Goal: Information Seeking & Learning: Learn about a topic

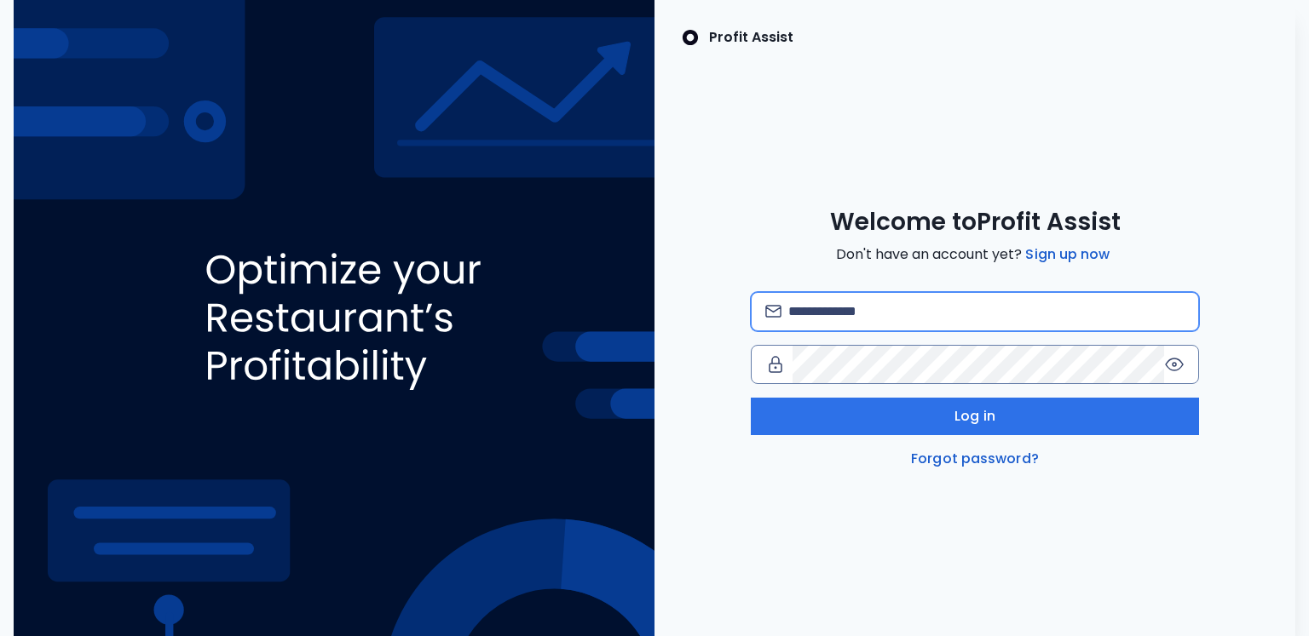
click at [842, 308] on input "email" at bounding box center [986, 311] width 397 height 37
type input "**********"
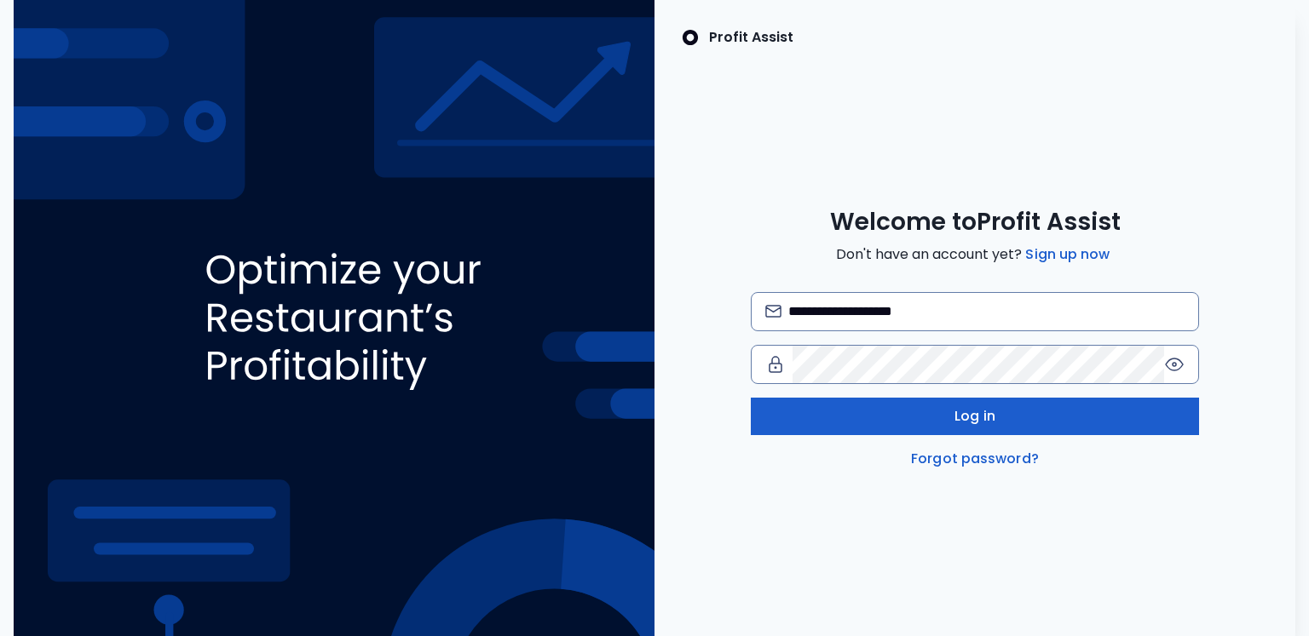
click at [958, 427] on button "Log in" at bounding box center [975, 416] width 449 height 37
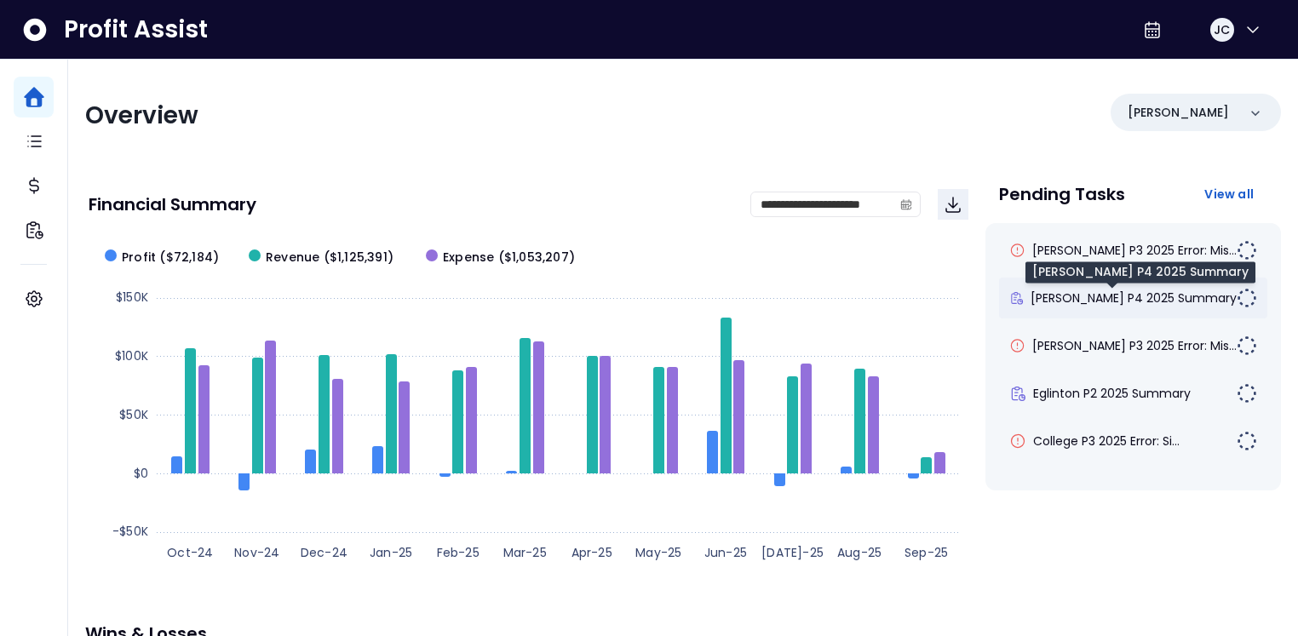
click at [1080, 293] on span "[PERSON_NAME] P4 2025 Summary" at bounding box center [1134, 298] width 206 height 17
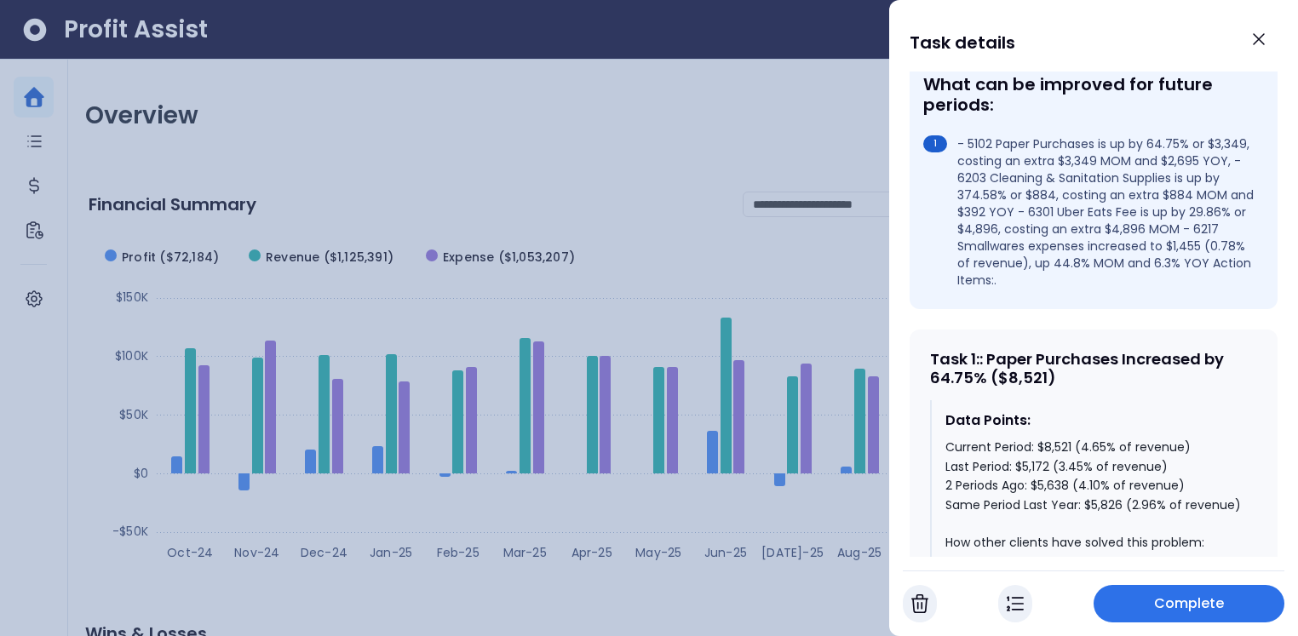
scroll to position [564, 0]
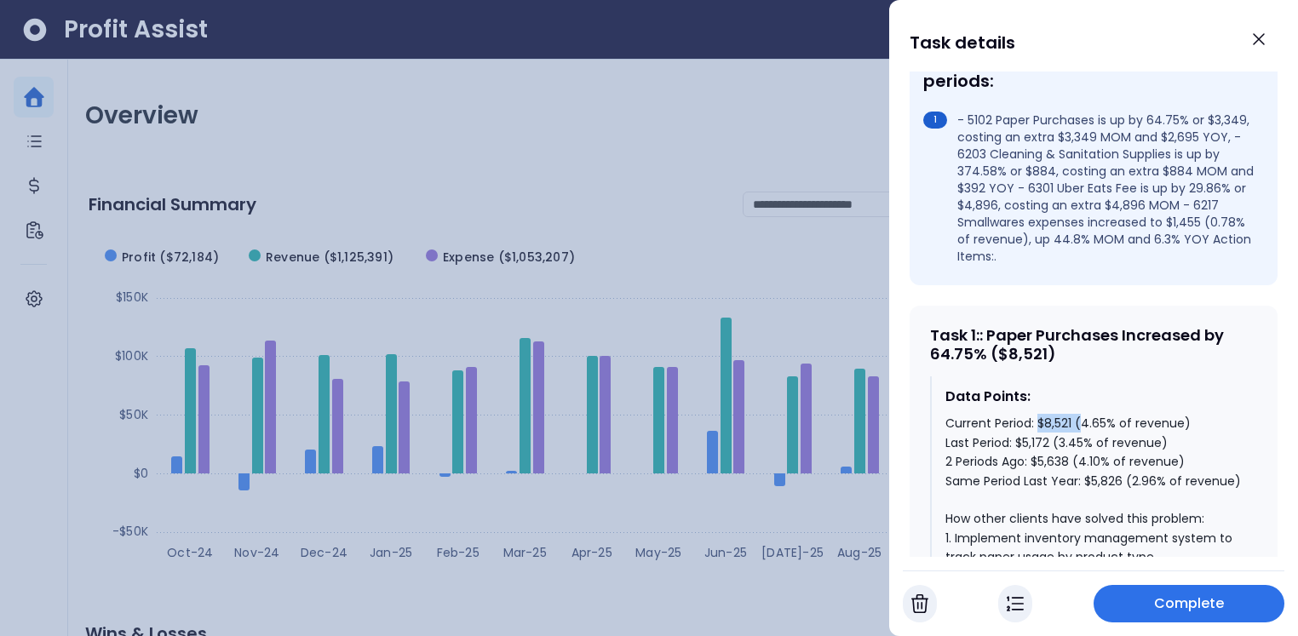
drag, startPoint x: 1037, startPoint y: 393, endPoint x: 1082, endPoint y: 391, distance: 45.2
click at [1082, 414] on div "Current Period: $8,521 (4.65% of revenue) Last Period: $5,172 (3.45% of revenue…" at bounding box center [1095, 614] width 298 height 400
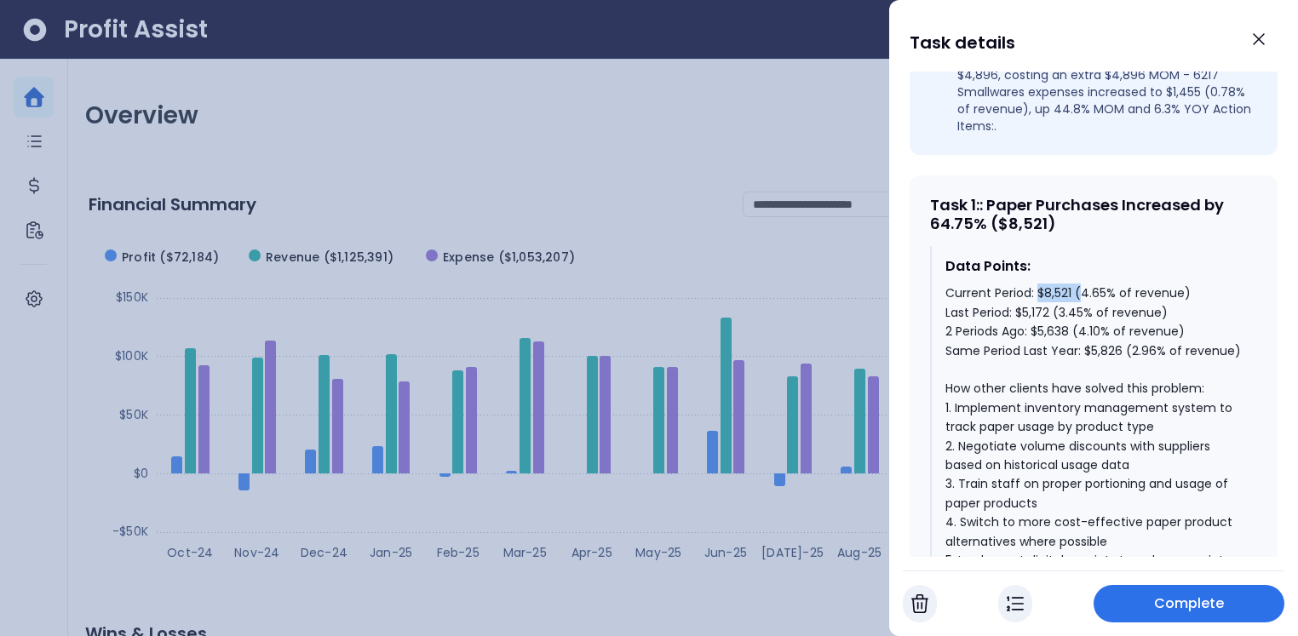
scroll to position [695, 0]
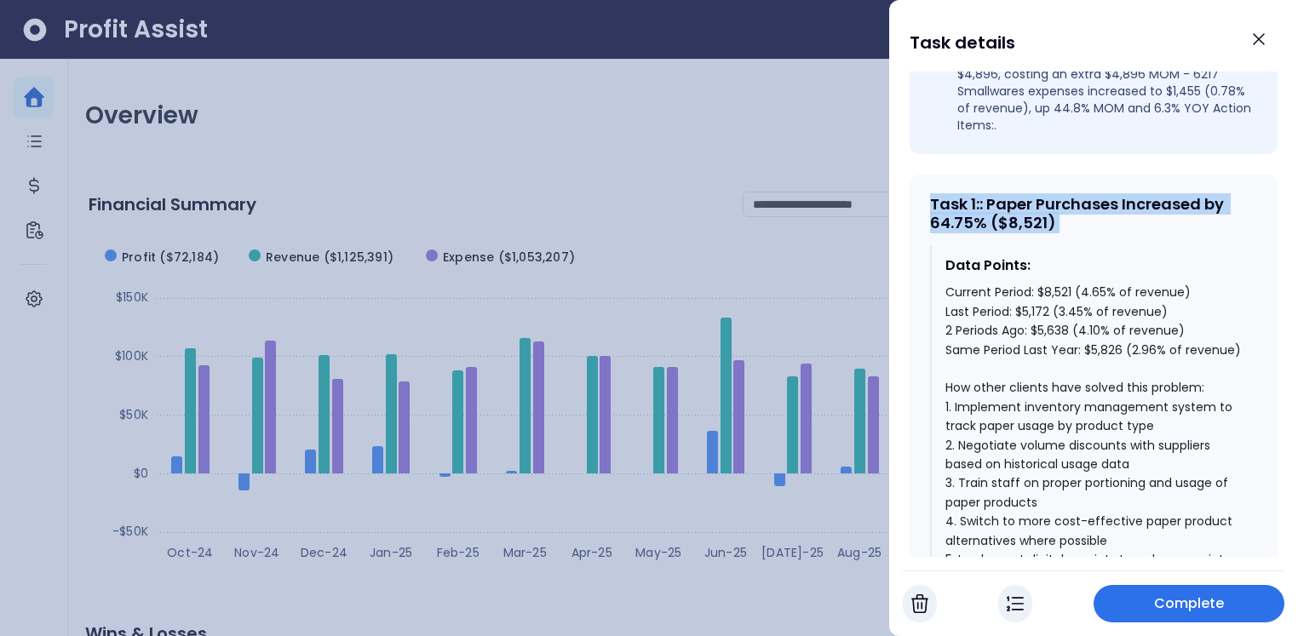
drag, startPoint x: 931, startPoint y: 173, endPoint x: 1060, endPoint y: 208, distance: 133.3
click at [1060, 204] on div "Task 1 : : Paper Purchases Increased by 64.75% ($8,521) Data Points: Current Pe…" at bounding box center [1094, 507] width 368 height 664
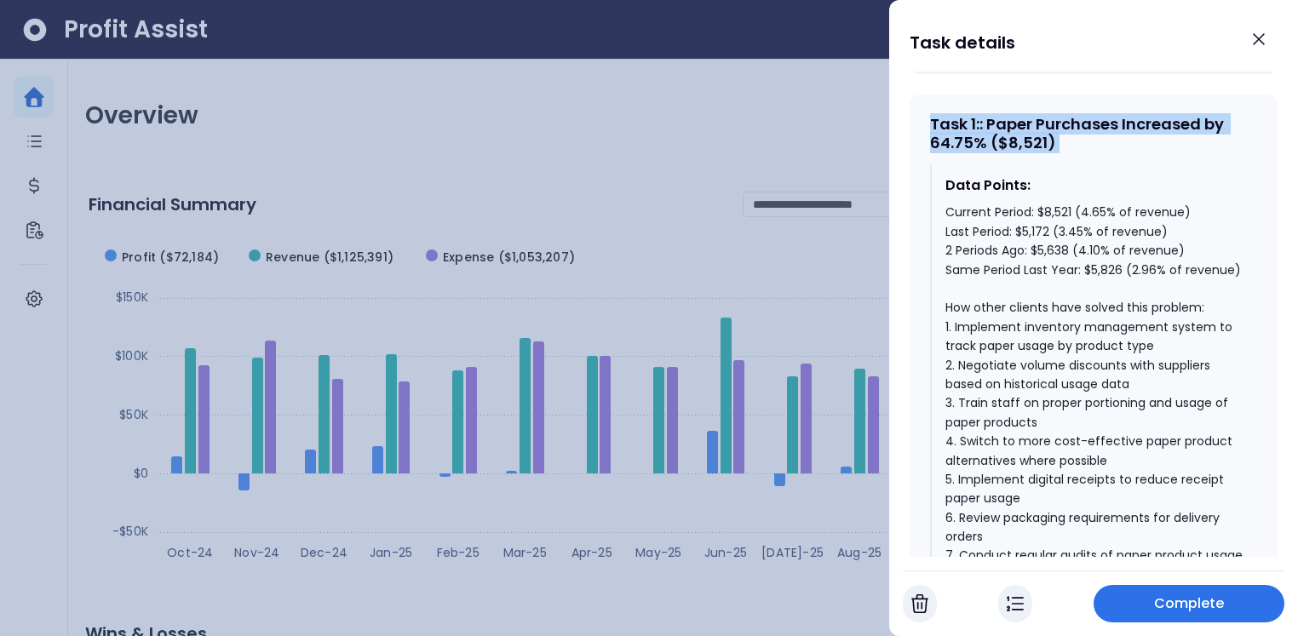
scroll to position [779, 0]
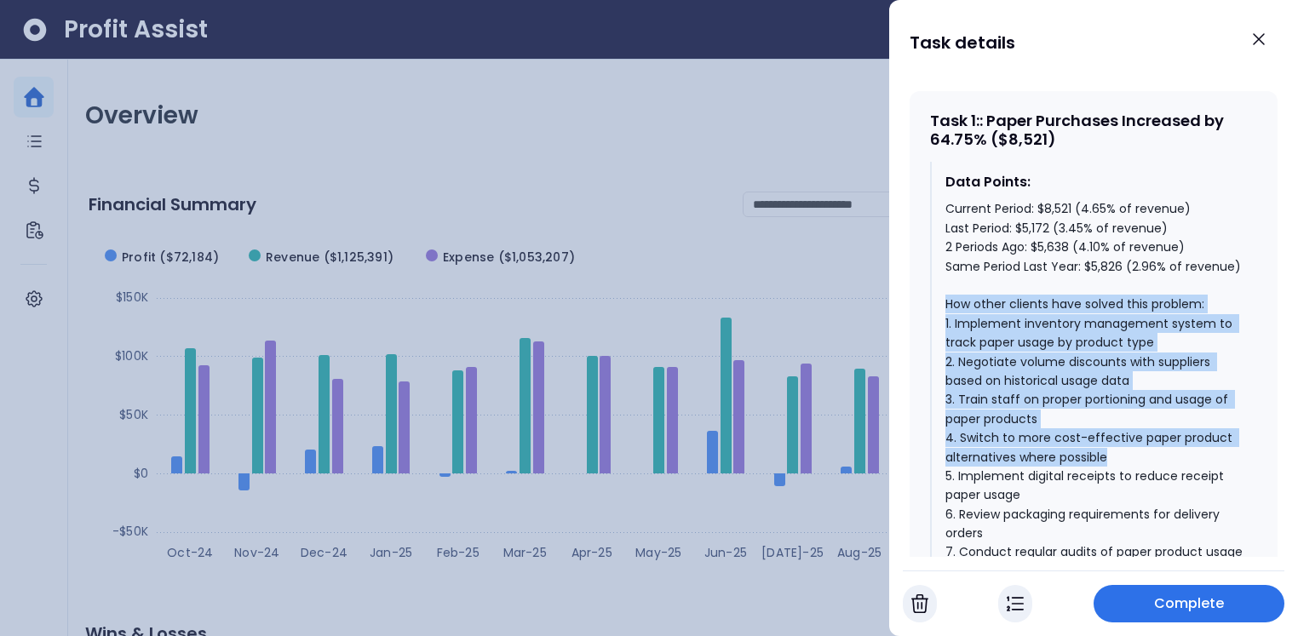
drag, startPoint x: 945, startPoint y: 286, endPoint x: 1143, endPoint y: 453, distance: 259.4
click at [1144, 454] on div "Current Period: $8,521 (4.65% of revenue) Last Period: $5,172 (3.45% of revenue…" at bounding box center [1095, 399] width 298 height 400
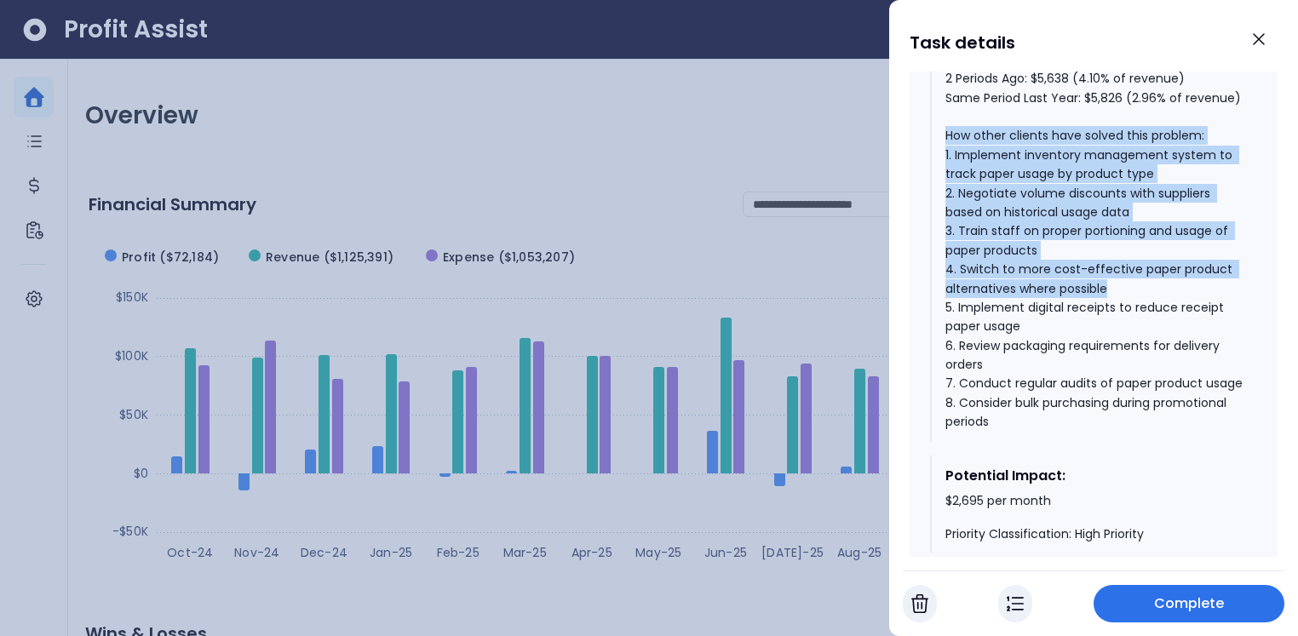
scroll to position [952, 0]
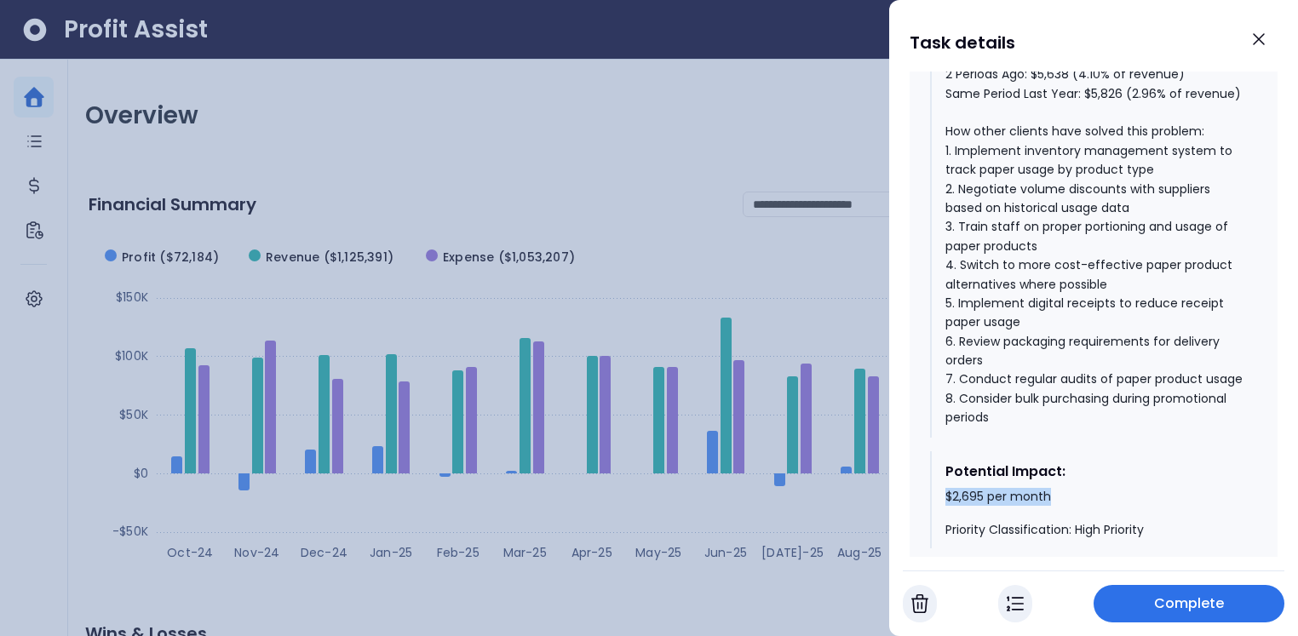
drag, startPoint x: 943, startPoint y: 507, endPoint x: 1063, endPoint y: 509, distance: 120.1
click at [1058, 506] on div "Potential Impact: $2,695 per month Priority Classification: High Priority" at bounding box center [1093, 501] width 327 height 98
click at [1257, 43] on icon "Close" at bounding box center [1259, 39] width 20 height 20
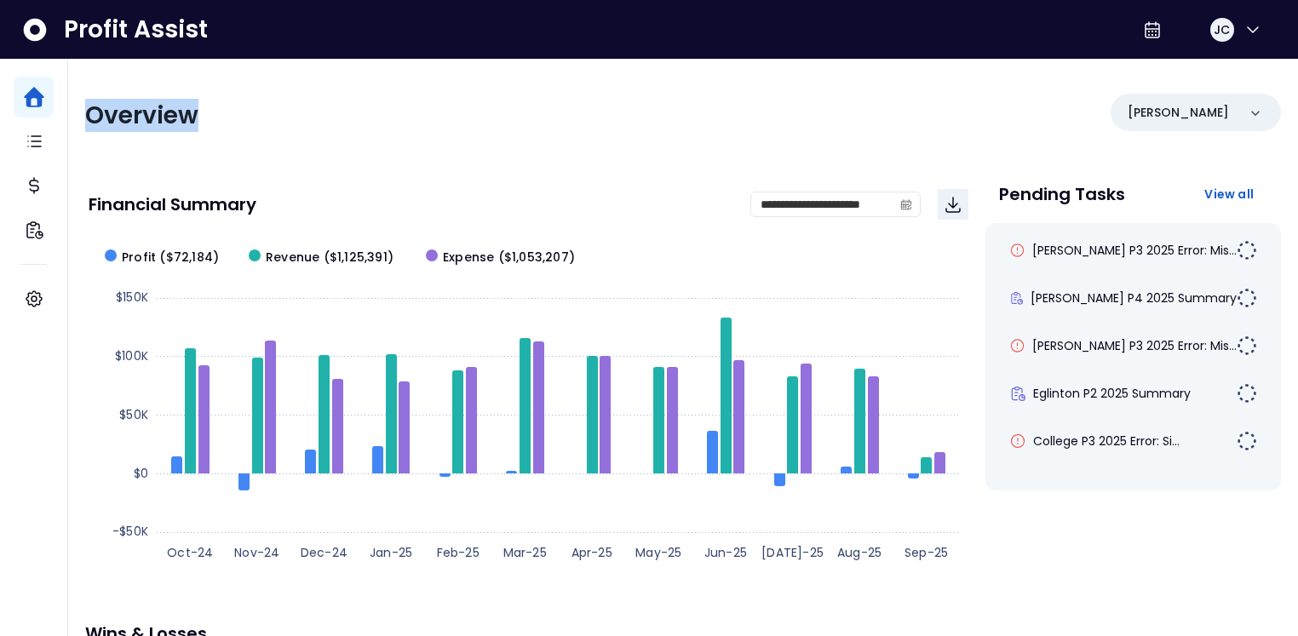
drag, startPoint x: 87, startPoint y: 117, endPoint x: 205, endPoint y: 123, distance: 118.6
click at [205, 123] on div "Overview" at bounding box center [379, 116] width 588 height 31
click at [233, 123] on div "Overview" at bounding box center [379, 116] width 588 height 31
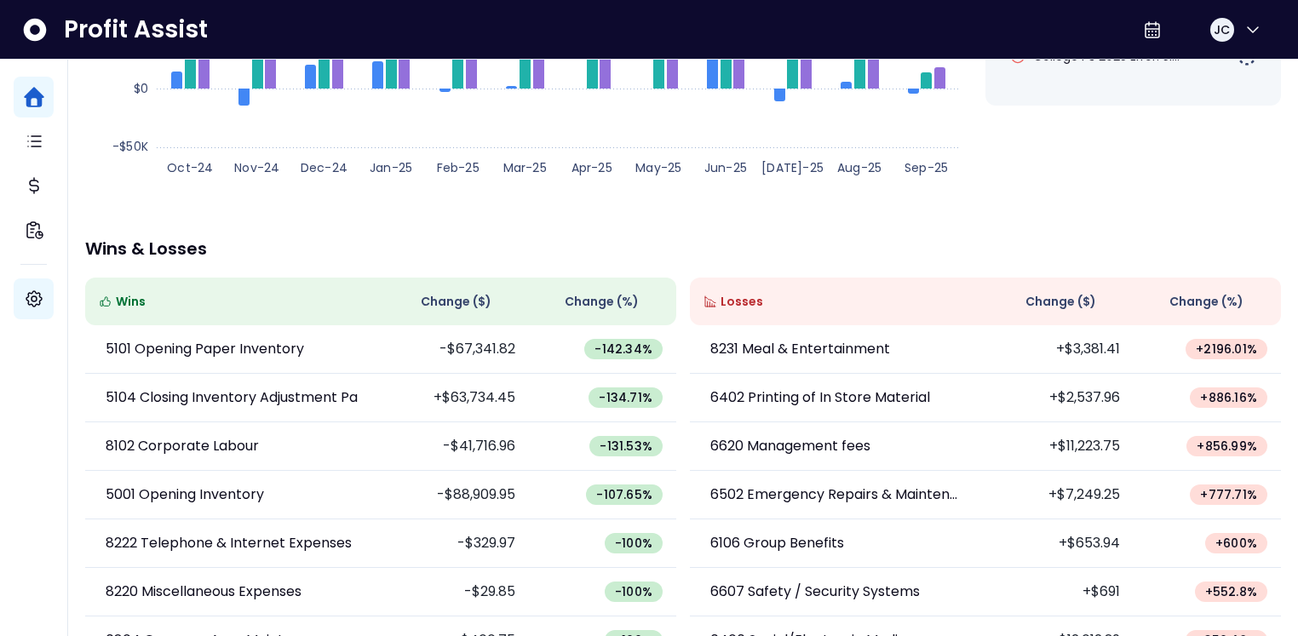
scroll to position [0, 0]
